Goal: Find specific page/section: Find specific page/section

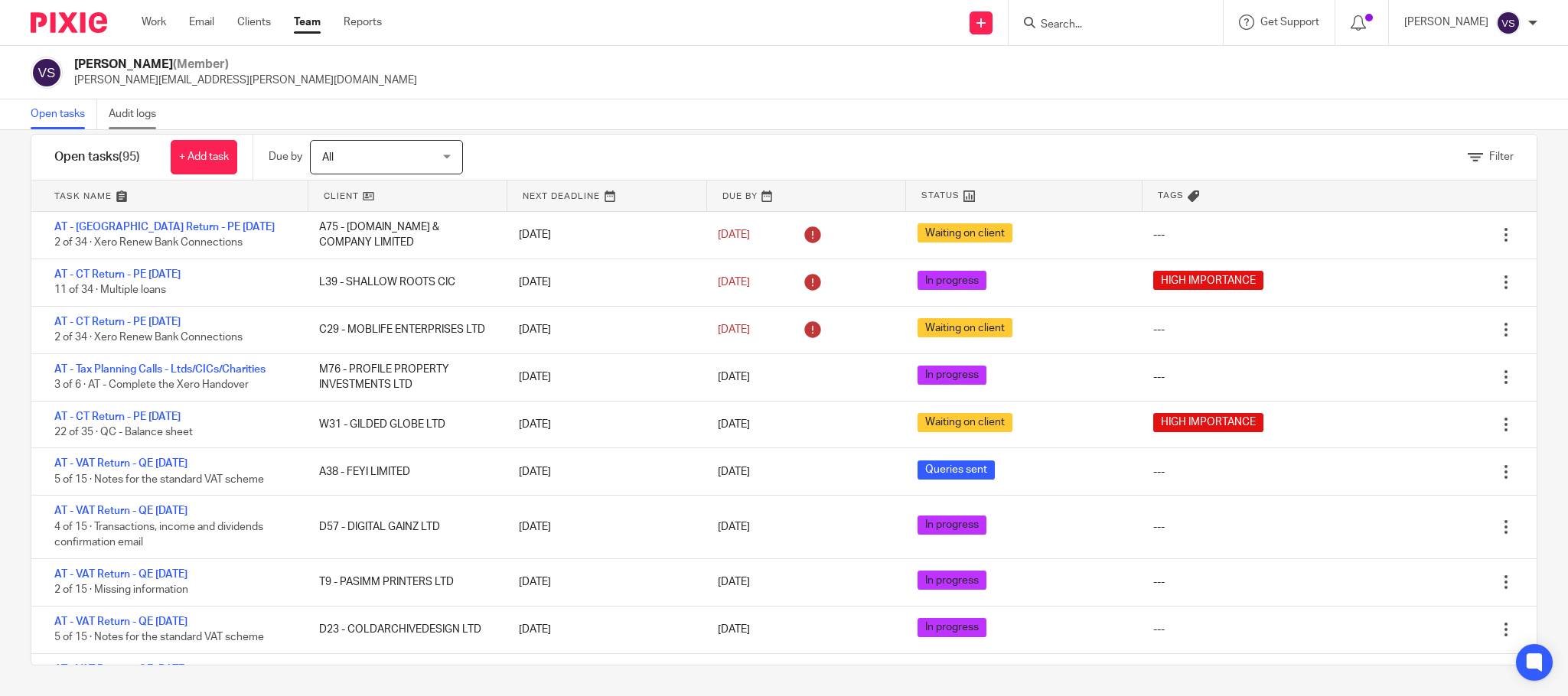
scroll to position [4362, 0]
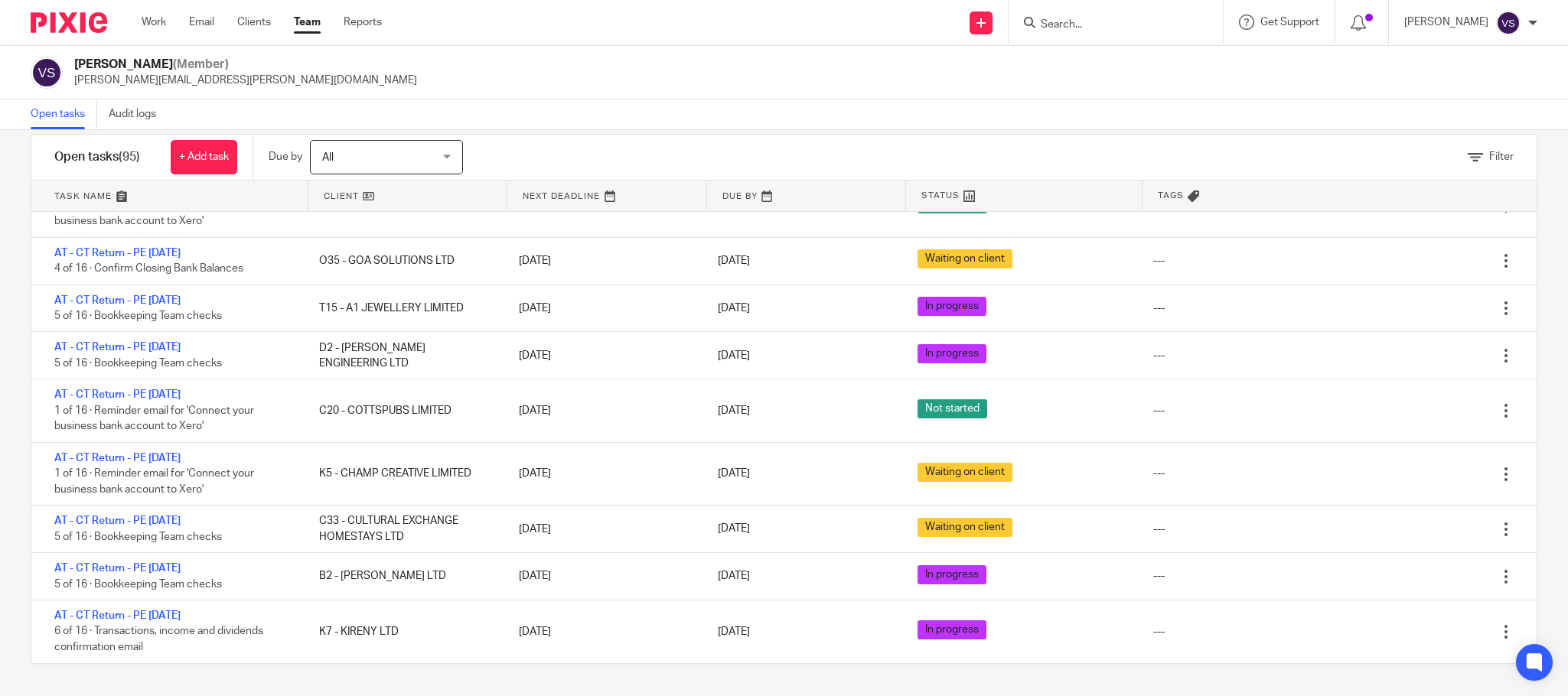
click at [1157, 32] on form at bounding box center [1121, 22] width 163 height 19
click at [1144, 23] on input "Search" at bounding box center [1108, 25] width 138 height 13
paste input "SHADOWCAST LTD"
click at [1150, 19] on input "SHADOWCAST LTD" at bounding box center [1108, 25] width 138 height 13
type input "SHADOWCAST LTD"
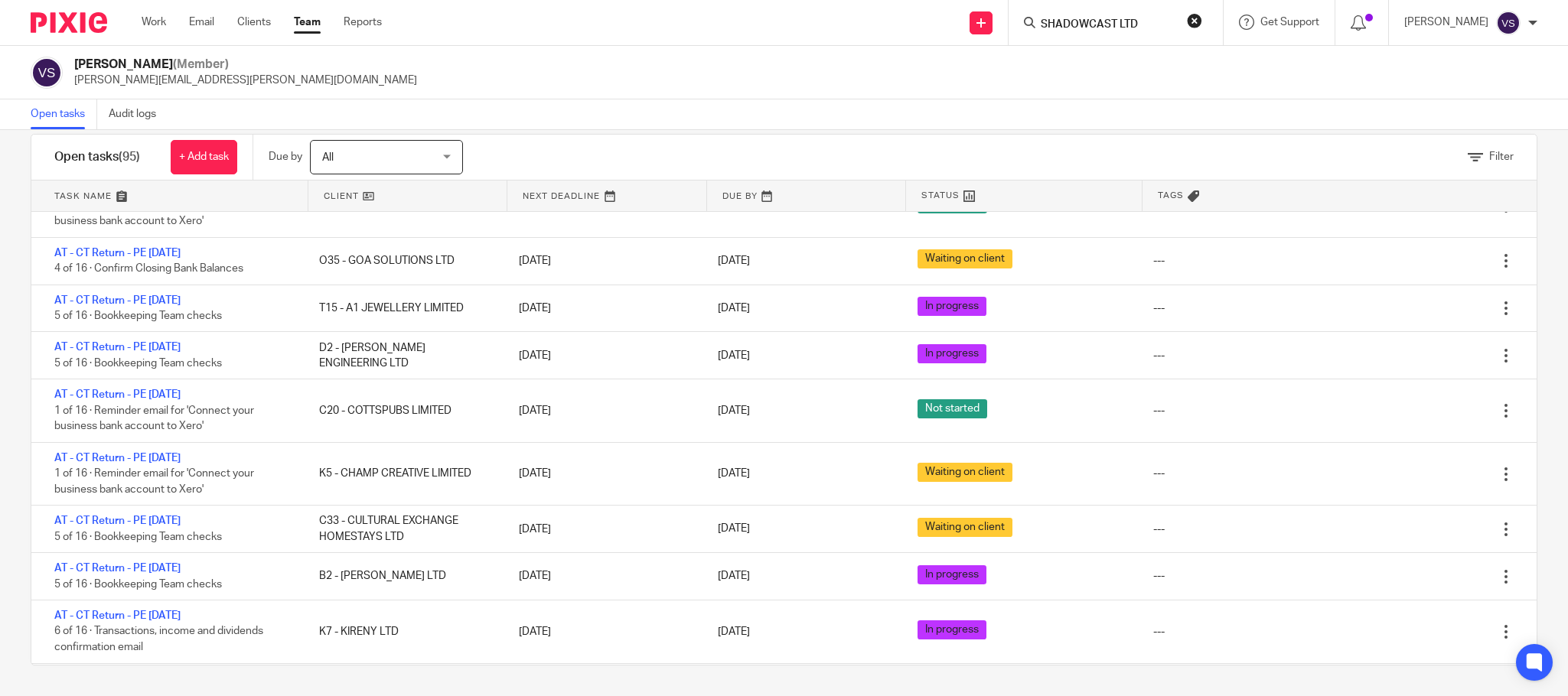
click at [1198, 24] on button "reset" at bounding box center [1195, 20] width 15 height 15
click at [1141, 29] on input "Search" at bounding box center [1108, 25] width 138 height 13
paste input "SHADOWCAST LTD"
type input "SHADOWCAST LTD"
click at [1138, 57] on link at bounding box center [1165, 66] width 259 height 35
